Goal: Task Accomplishment & Management: Manage account settings

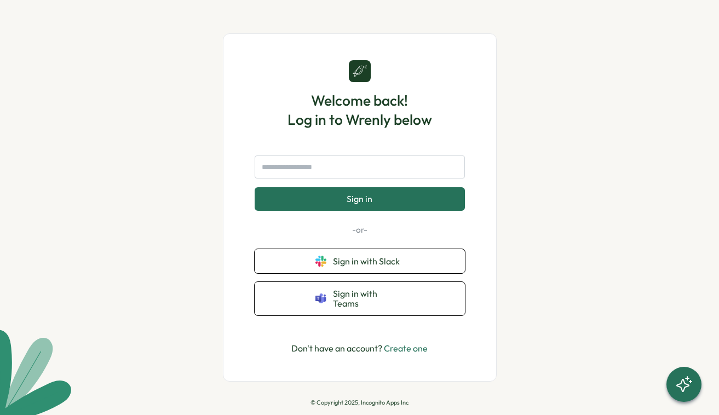
click at [388, 206] on button "Sign in" at bounding box center [360, 198] width 210 height 23
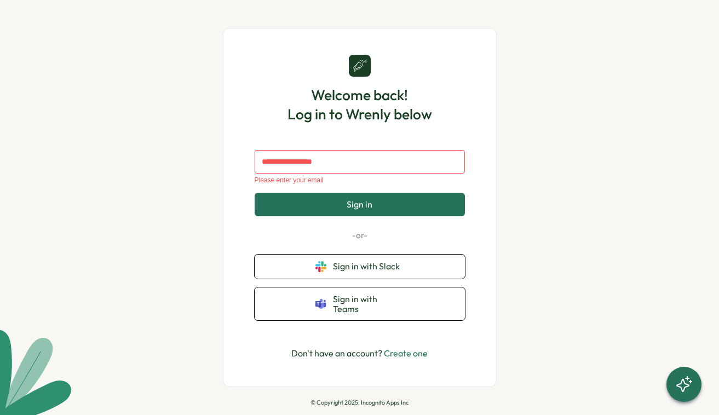
drag, startPoint x: 337, startPoint y: 148, endPoint x: 336, endPoint y: 157, distance: 8.8
click at [337, 151] on div "Welcome back! Log in to Wrenly below Please enter your email Sign in -or- Sign …" at bounding box center [360, 208] width 220 height 306
click at [335, 168] on input "text" at bounding box center [360, 161] width 210 height 23
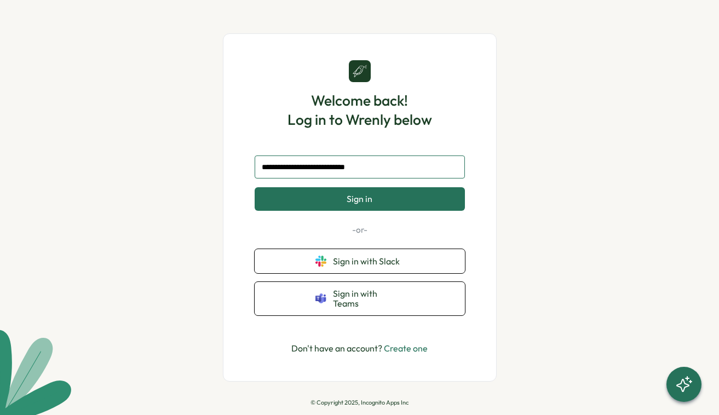
type input "**********"
click at [353, 203] on span "Sign in" at bounding box center [360, 199] width 26 height 10
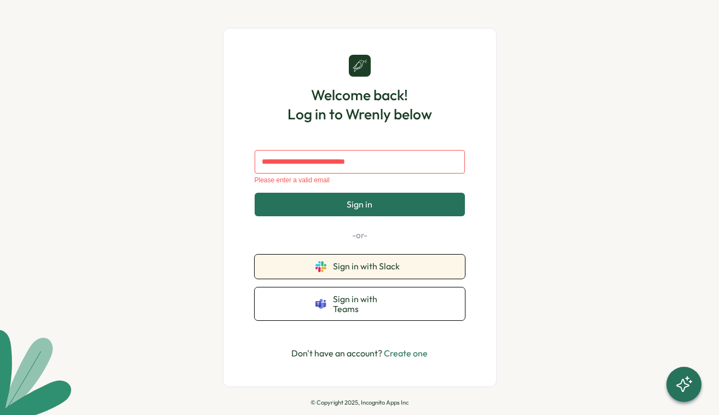
click at [351, 270] on span "Sign in with Slack" at bounding box center [368, 266] width 71 height 10
